Goal: Task Accomplishment & Management: Manage account settings

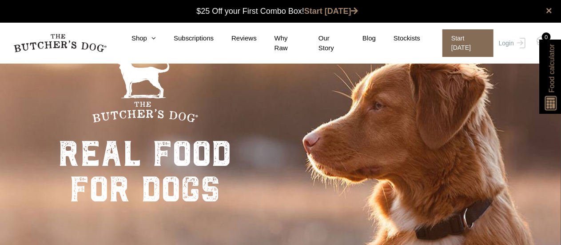
click at [465, 43] on span "Start today" at bounding box center [467, 43] width 51 height 28
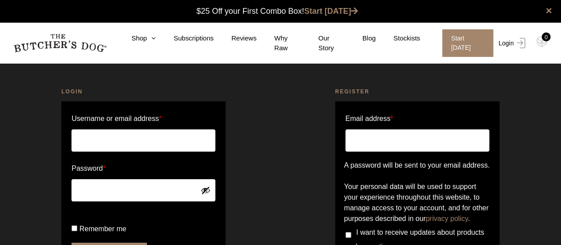
click at [516, 38] on img at bounding box center [520, 43] width 12 height 11
click at [178, 142] on input "Username or email address *" at bounding box center [143, 140] width 144 height 22
type input "antje-bolz@mail.de"
click at [208, 194] on button "Show password" at bounding box center [206, 190] width 10 height 10
click at [208, 194] on button "Hide password" at bounding box center [206, 190] width 10 height 10
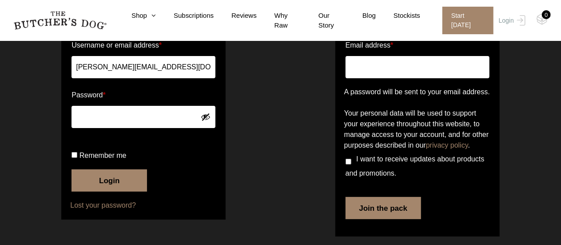
scroll to position [74, 0]
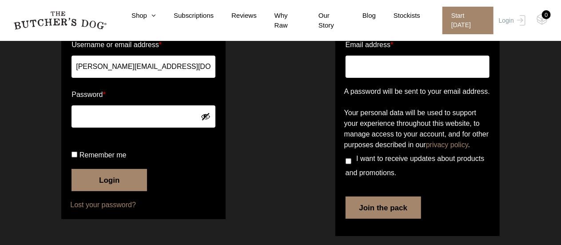
click at [122, 191] on button "Login" at bounding box center [108, 180] width 75 height 22
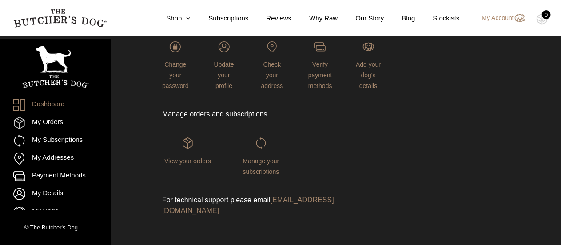
scroll to position [20, 0]
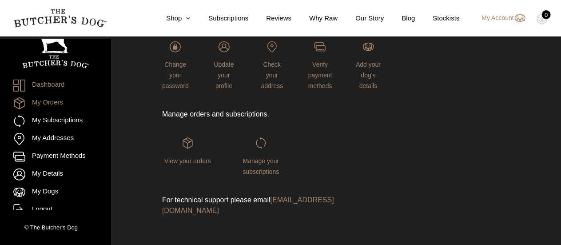
click at [50, 100] on link "My Orders" at bounding box center [55, 103] width 84 height 12
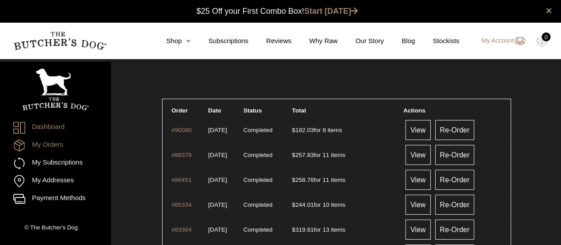
click at [52, 128] on link "Dashboard" at bounding box center [55, 128] width 84 height 12
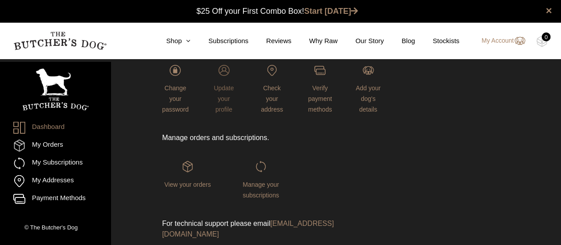
scroll to position [125, 0]
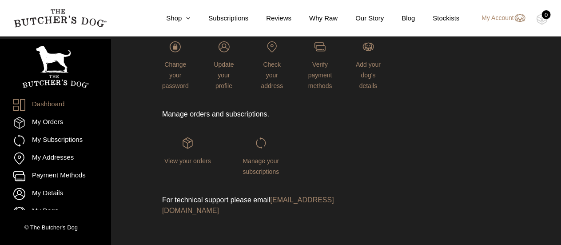
click at [192, 154] on div "View your orders" at bounding box center [187, 156] width 51 height 39
click at [188, 161] on span "View your orders" at bounding box center [187, 160] width 47 height 7
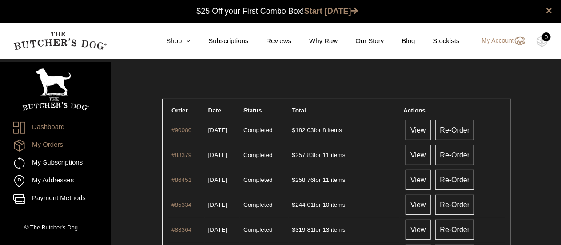
click at [55, 122] on link "Dashboard" at bounding box center [55, 128] width 84 height 12
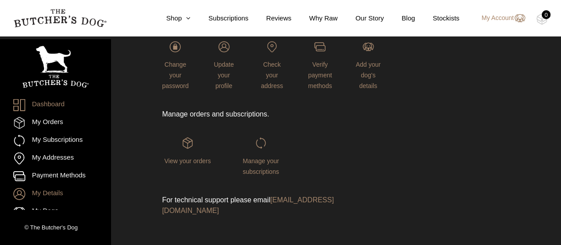
scroll to position [20, 0]
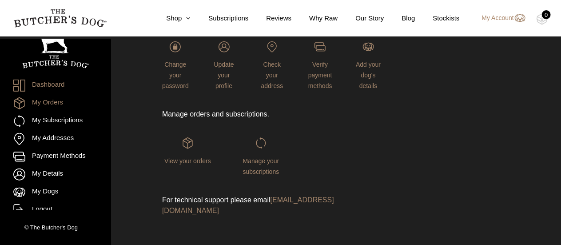
click at [52, 101] on link "My Orders" at bounding box center [55, 103] width 84 height 12
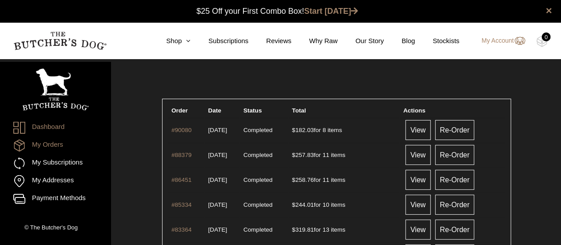
click at [56, 127] on link "Dashboard" at bounding box center [55, 128] width 84 height 12
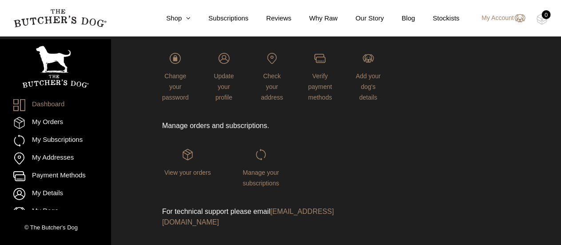
scroll to position [115, 0]
click at [261, 157] on img at bounding box center [260, 152] width 11 height 11
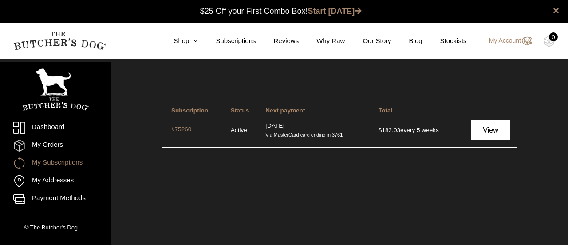
click at [491, 125] on link "View" at bounding box center [491, 130] width 39 height 20
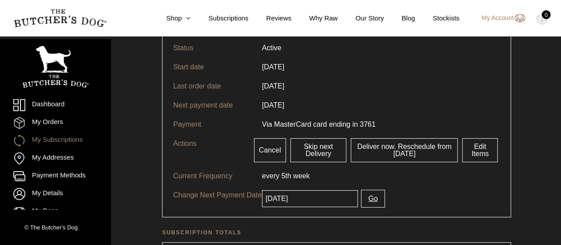
scroll to position [67, 0]
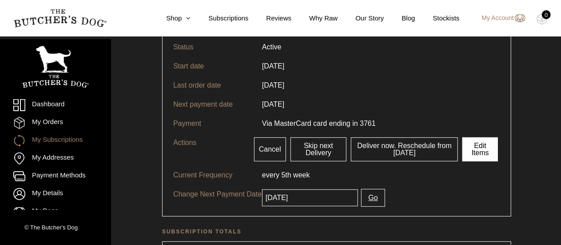
click at [480, 144] on link "Edit Items" at bounding box center [480, 149] width 36 height 24
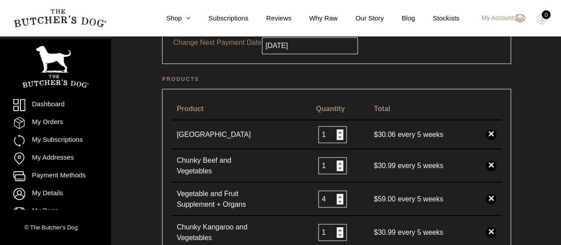
scroll to position [172, 0]
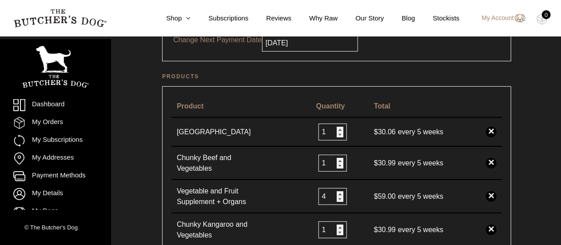
click at [494, 160] on link "×" at bounding box center [491, 163] width 11 height 11
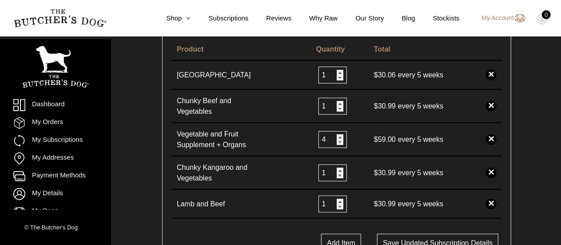
scroll to position [232, 0]
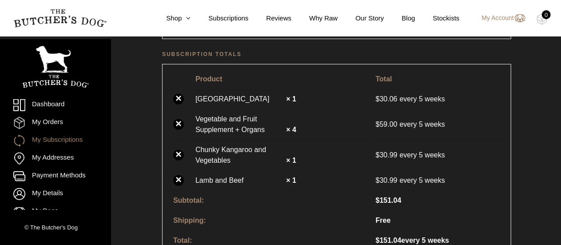
scroll to position [285, 0]
drag, startPoint x: 178, startPoint y: 176, endPoint x: 322, endPoint y: 43, distance: 196.4
click at [178, 176] on link "×" at bounding box center [178, 180] width 11 height 11
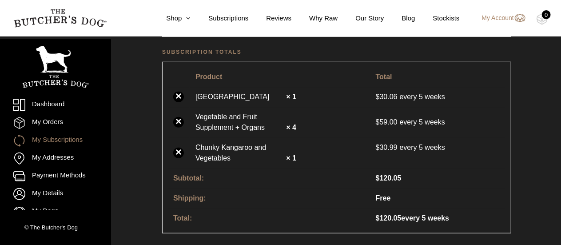
scroll to position [161, 0]
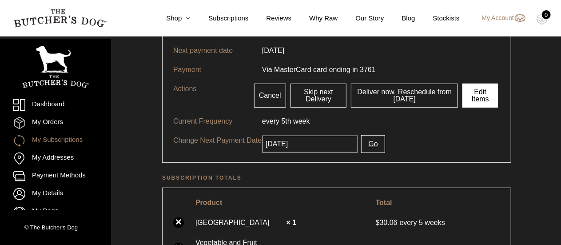
click at [482, 95] on link "Edit Items" at bounding box center [480, 95] width 36 height 24
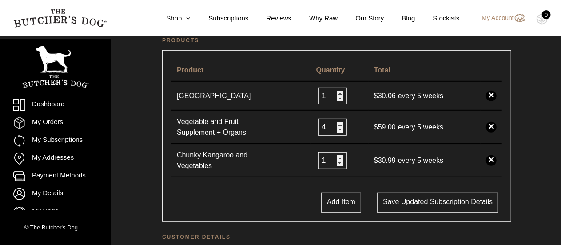
scroll to position [209, 0]
type input "2"
click at [339, 89] on input "2" at bounding box center [332, 95] width 28 height 17
type input "2"
click at [341, 152] on input "2" at bounding box center [332, 159] width 28 height 17
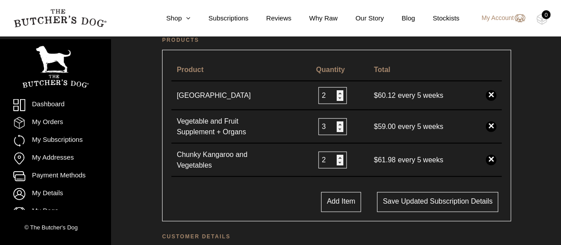
type input "3"
click at [342, 129] on input "3" at bounding box center [332, 126] width 28 height 17
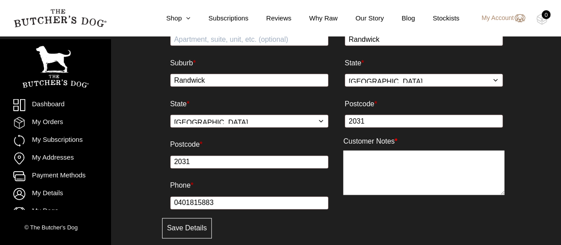
scroll to position [715, 0]
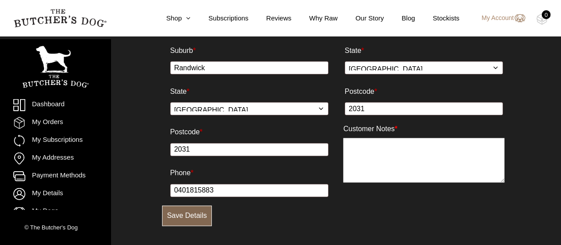
click at [178, 217] on button "Save Details" at bounding box center [187, 216] width 50 height 20
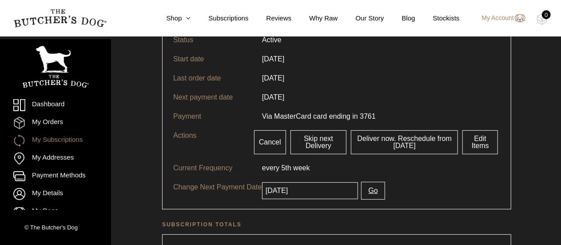
scroll to position [115, 0]
click at [365, 190] on button "Go" at bounding box center [373, 190] width 24 height 18
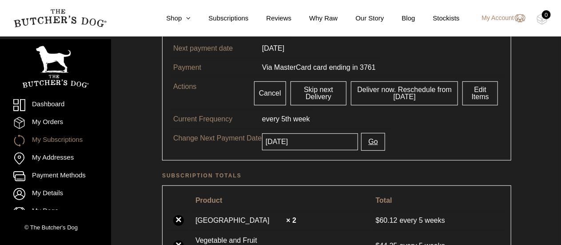
scroll to position [123, 0]
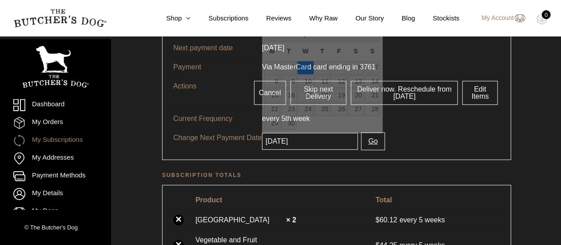
click at [319, 136] on input "[DATE]" at bounding box center [310, 141] width 96 height 17
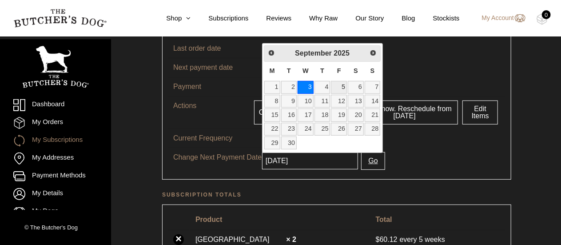
scroll to position [103, 0]
click at [271, 52] on span "Previous" at bounding box center [270, 52] width 7 height 7
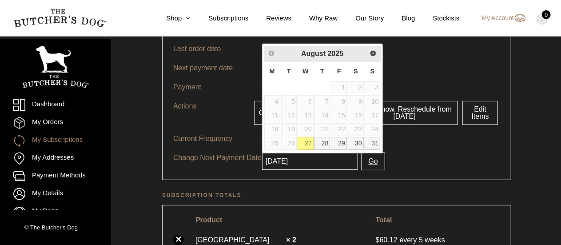
click at [311, 139] on link "27" at bounding box center [306, 143] width 16 height 13
type input "2025-08-27"
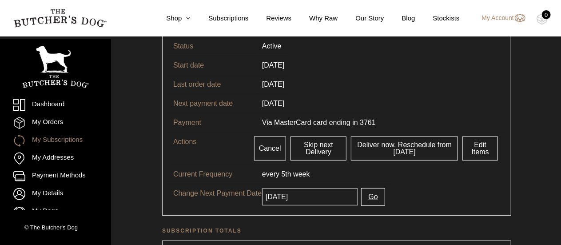
scroll to position [68, 0]
click at [365, 193] on button "Go" at bounding box center [373, 197] width 24 height 18
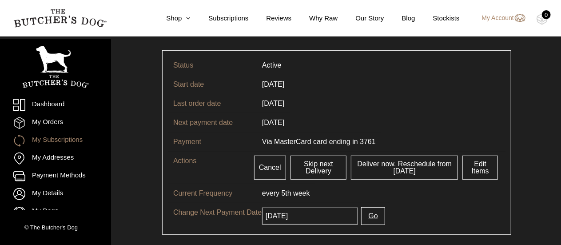
scroll to position [100, 0]
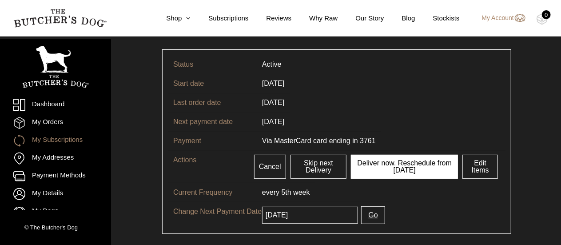
click at [429, 167] on link "Deliver now. Reschedule from today" at bounding box center [404, 167] width 107 height 24
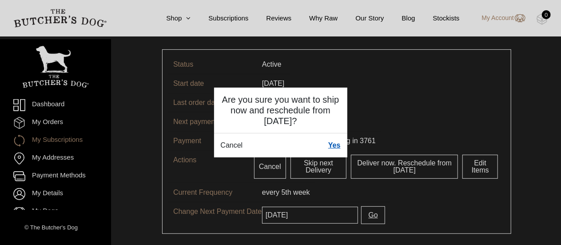
click at [336, 144] on link "Yes" at bounding box center [334, 145] width 12 height 11
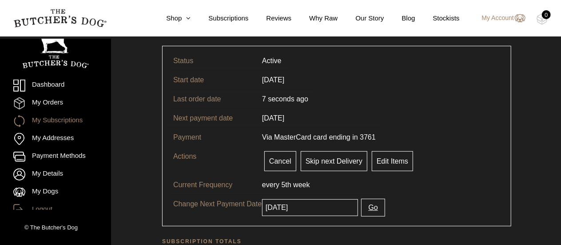
scroll to position [94, 0]
click at [46, 206] on link "Logout" at bounding box center [55, 210] width 84 height 12
